Goal: Navigation & Orientation: Find specific page/section

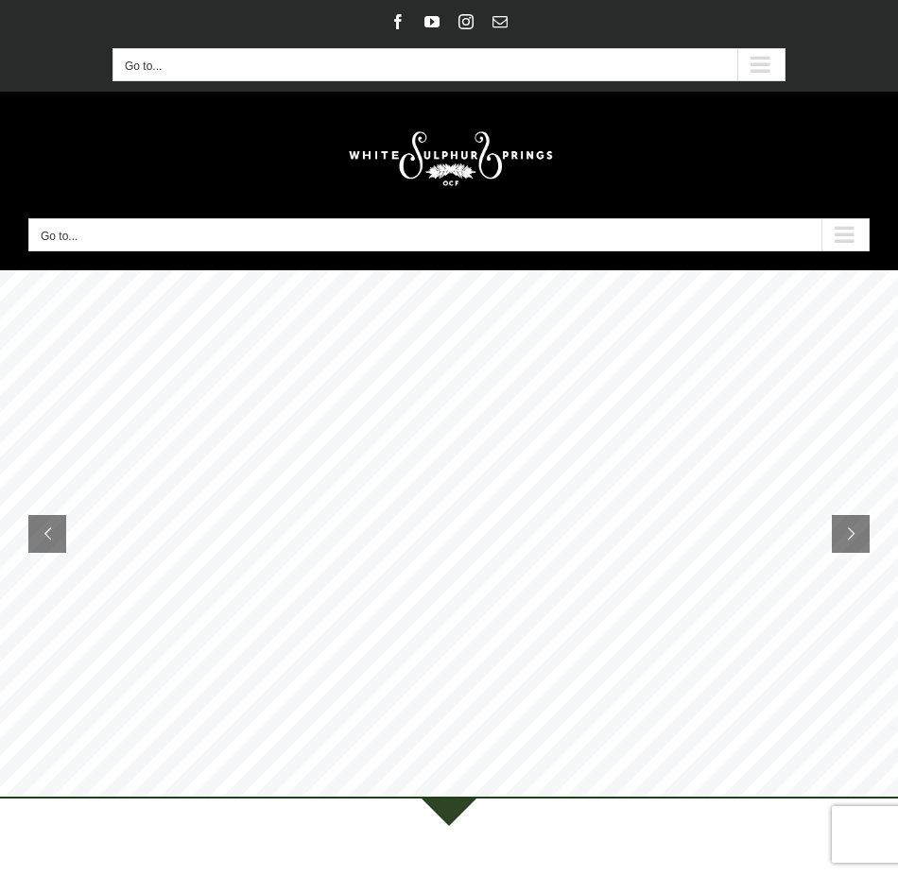
click at [849, 231] on div "Main Menu Mobile" at bounding box center [844, 234] width 47 height 31
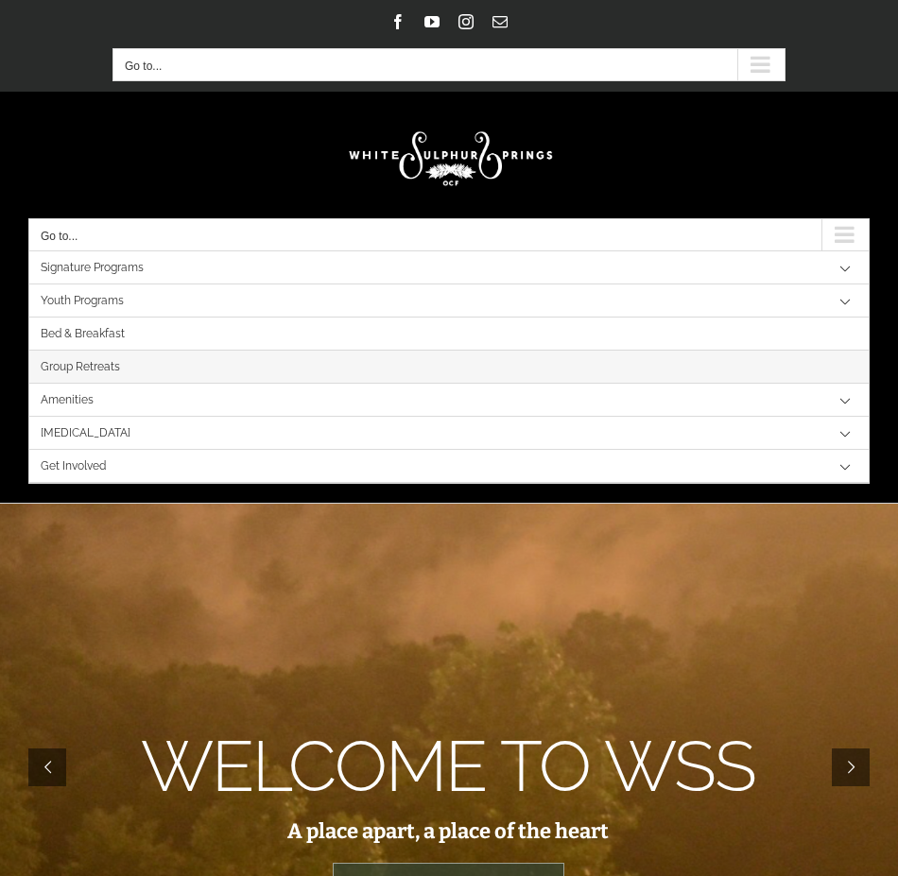
click at [188, 368] on link "Group Retreats" at bounding box center [448, 367] width 839 height 33
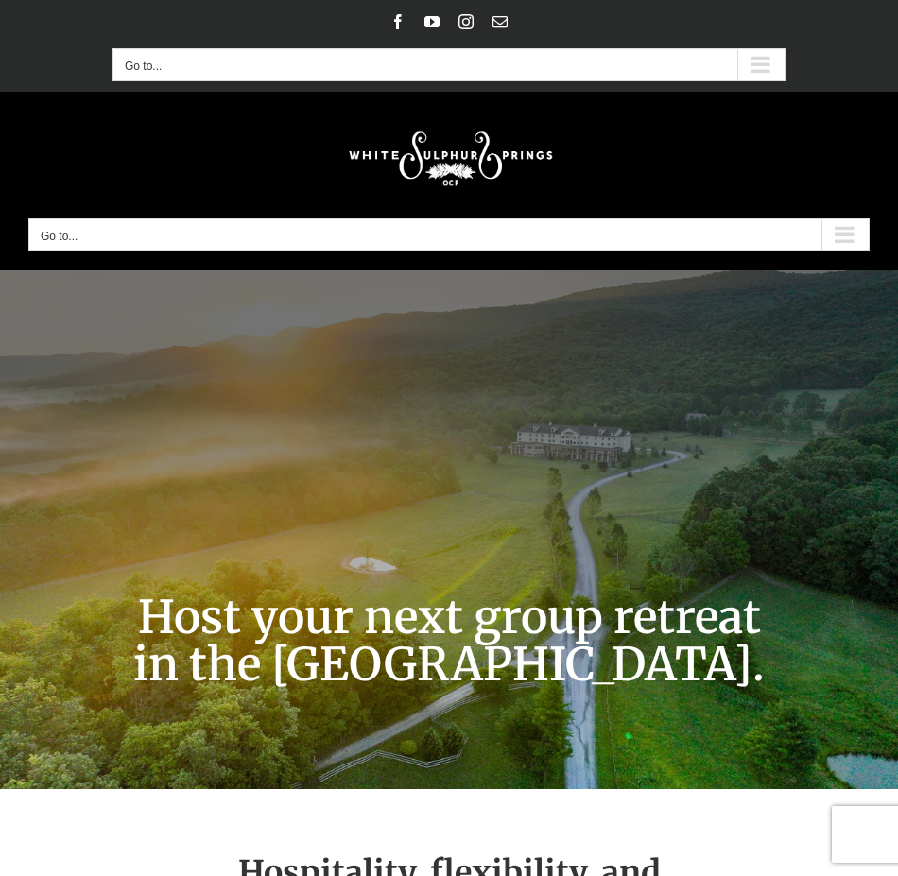
drag, startPoint x: 121, startPoint y: 369, endPoint x: 159, endPoint y: 169, distance: 203.8
click at [762, 56] on div "Secondary Mobile Menu" at bounding box center [760, 64] width 47 height 31
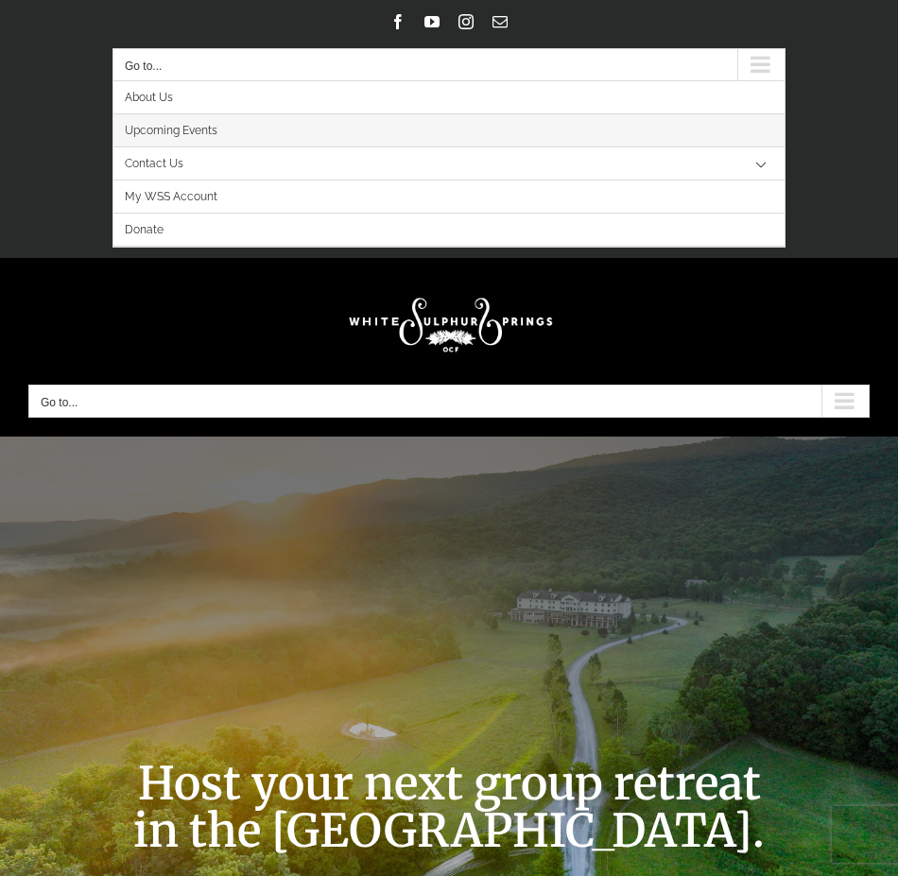
click at [587, 132] on link "Upcoming Events" at bounding box center [448, 130] width 671 height 33
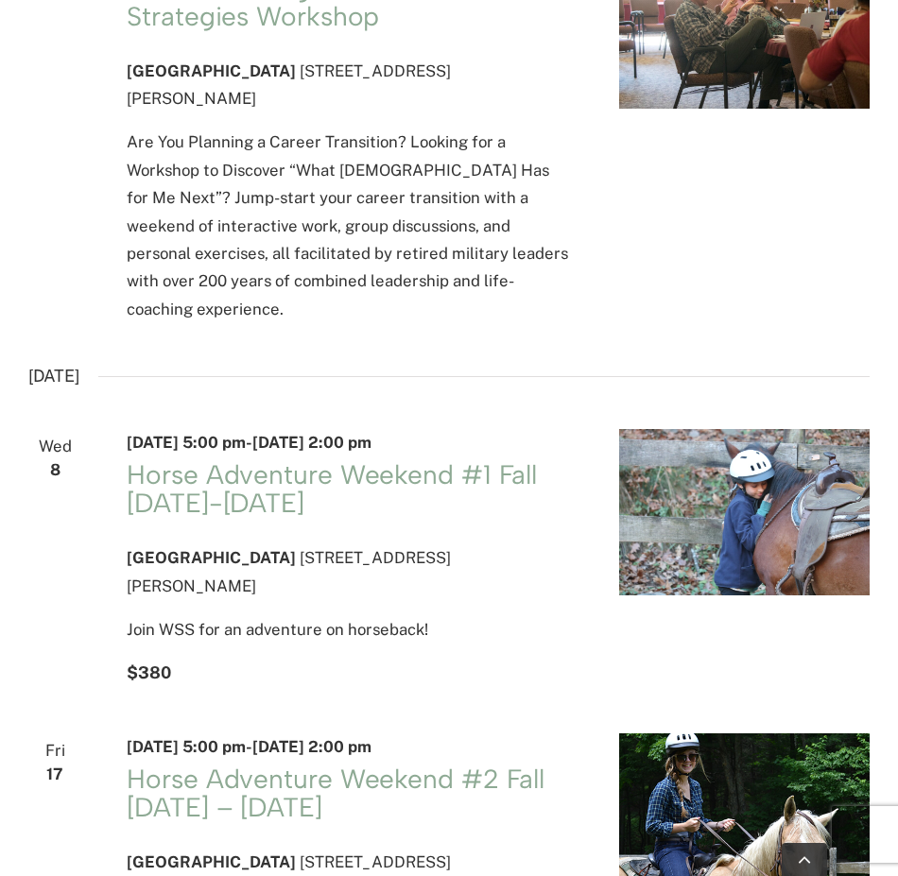
scroll to position [189, 0]
